Goal: Task Accomplishment & Management: Use online tool/utility

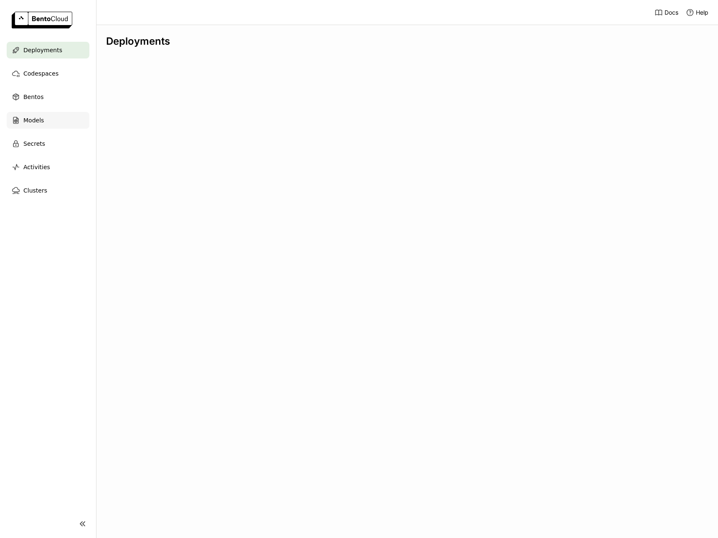
click at [30, 119] on span "Models" at bounding box center [33, 120] width 20 height 10
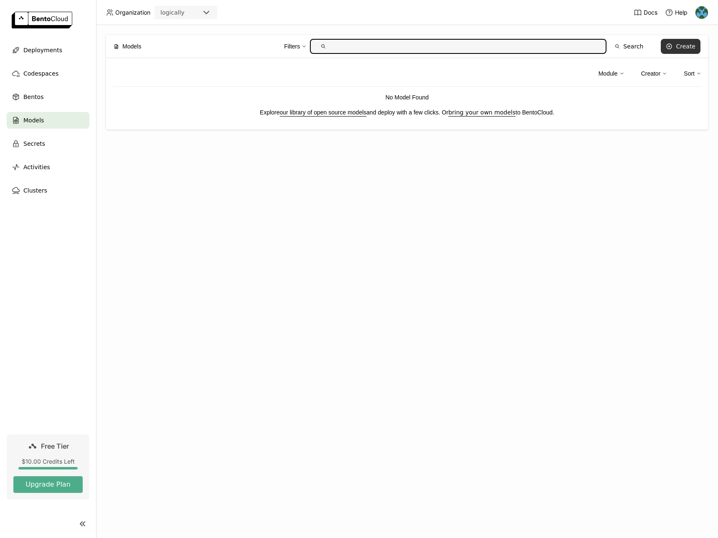
click at [692, 43] on div "Create" at bounding box center [686, 46] width 20 height 7
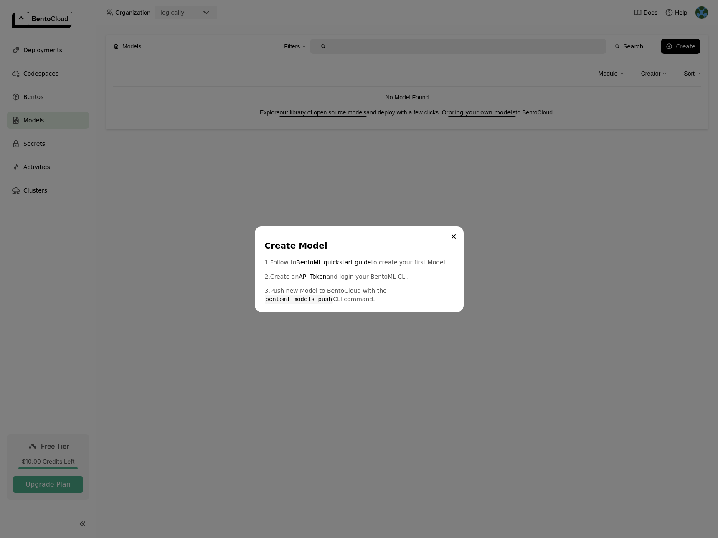
click at [459, 235] on div "Create Model 1. Follow to BentoML quickstart guide to create your first Model. …" at bounding box center [359, 269] width 209 height 86
click at [450, 233] on button "Close" at bounding box center [453, 236] width 10 height 10
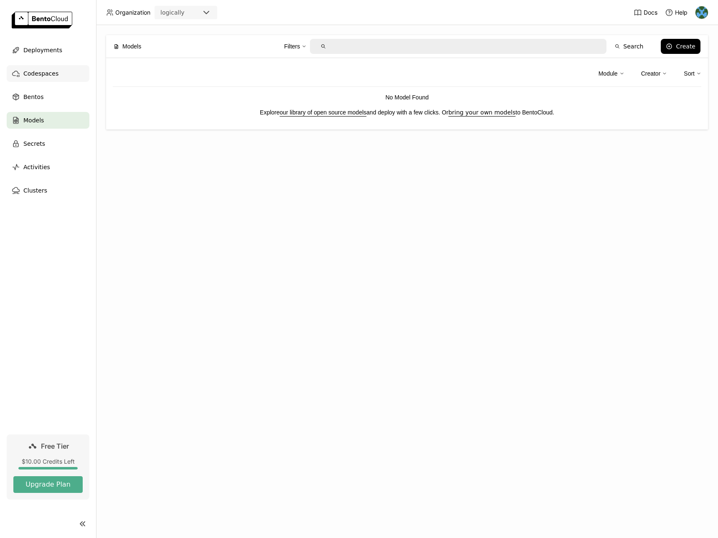
click at [39, 70] on span "Codespaces" at bounding box center [40, 73] width 35 height 10
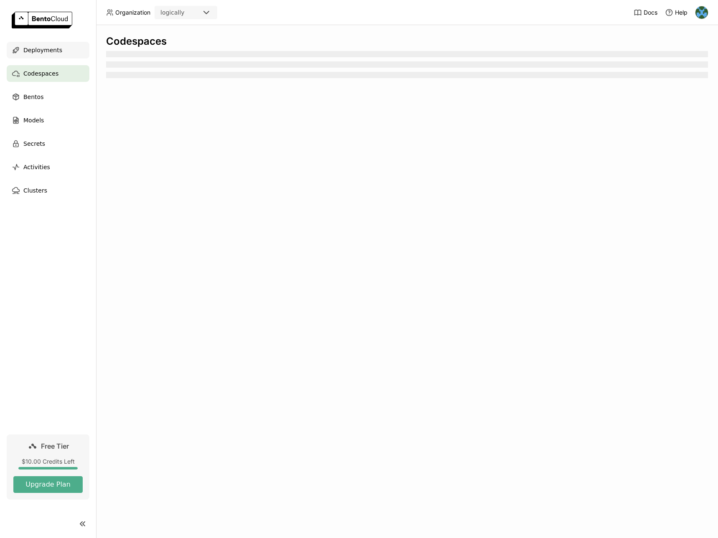
click at [48, 45] on span "Deployments" at bounding box center [42, 50] width 39 height 10
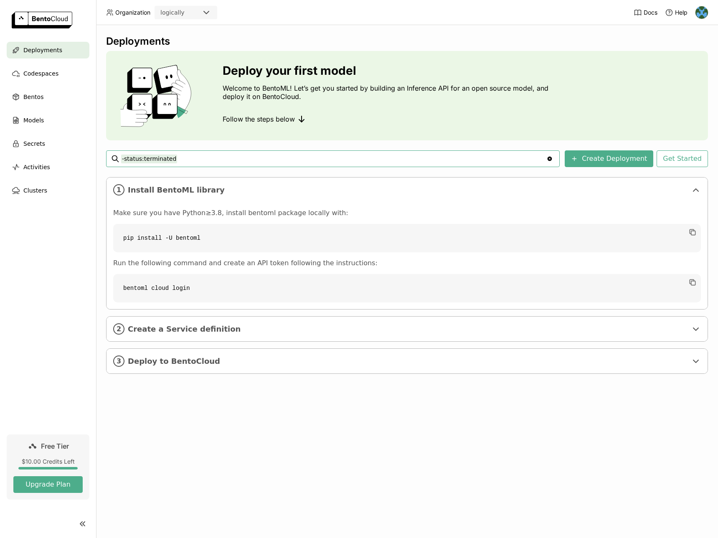
click at [183, 443] on div "Deployments Deploy your first model Welcome to BentoML! Let’s get you started b…" at bounding box center [407, 281] width 622 height 513
click at [50, 119] on div "Models" at bounding box center [48, 120] width 83 height 17
